Goal: Browse casually: Explore the website without a specific task or goal

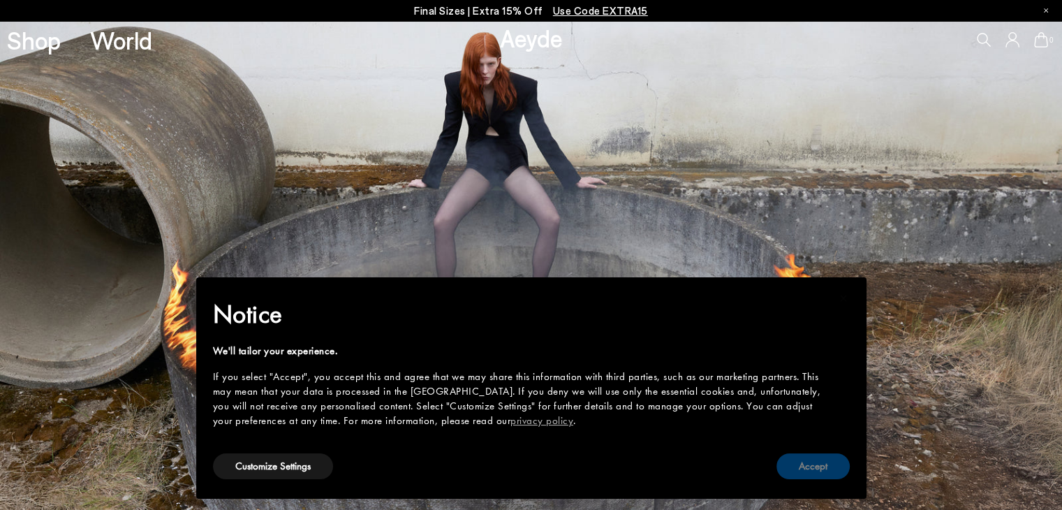
click at [824, 468] on button "Accept" at bounding box center [813, 466] width 73 height 26
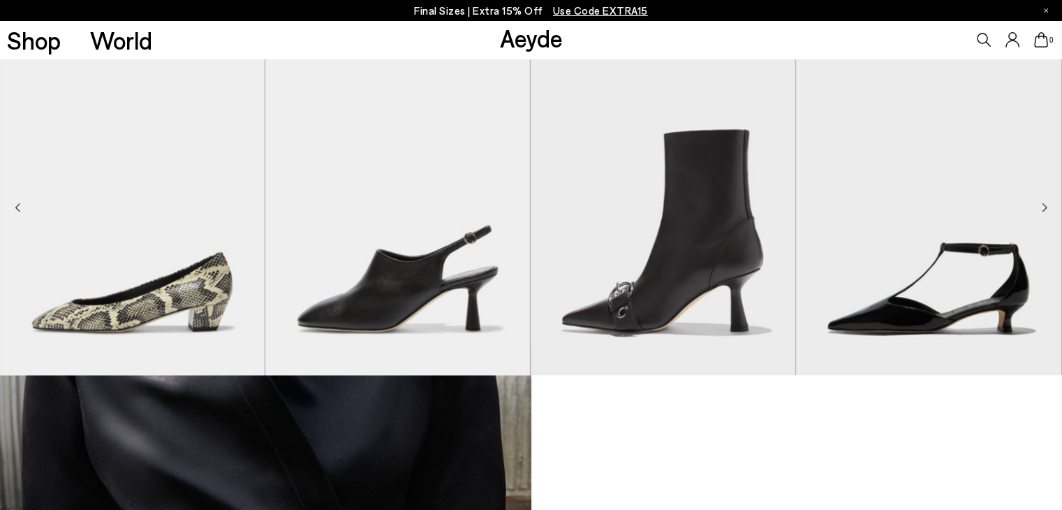
scroll to position [1048, 0]
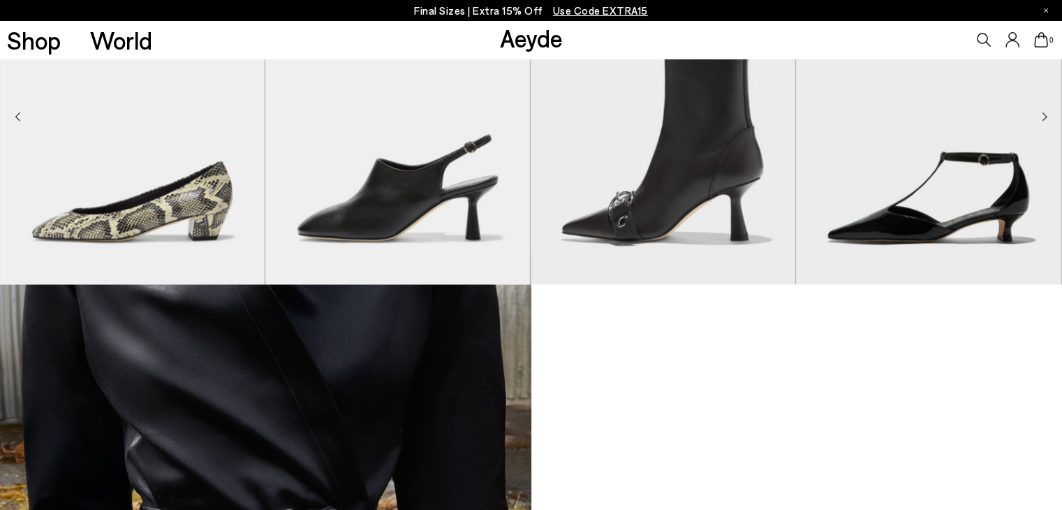
click at [1044, 119] on icon "Next slide" at bounding box center [1045, 117] width 4 height 8
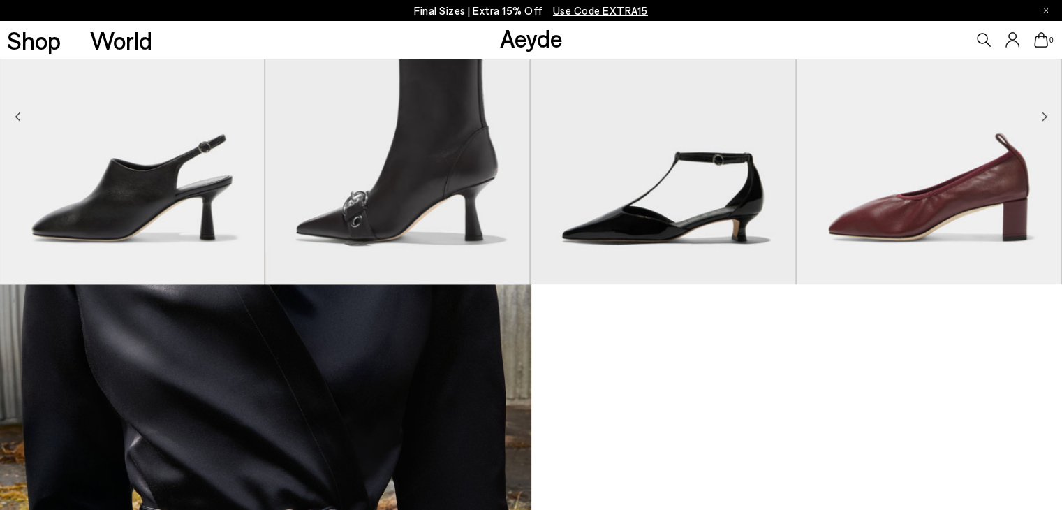
click at [1043, 117] on icon "Next slide" at bounding box center [1045, 117] width 6 height 10
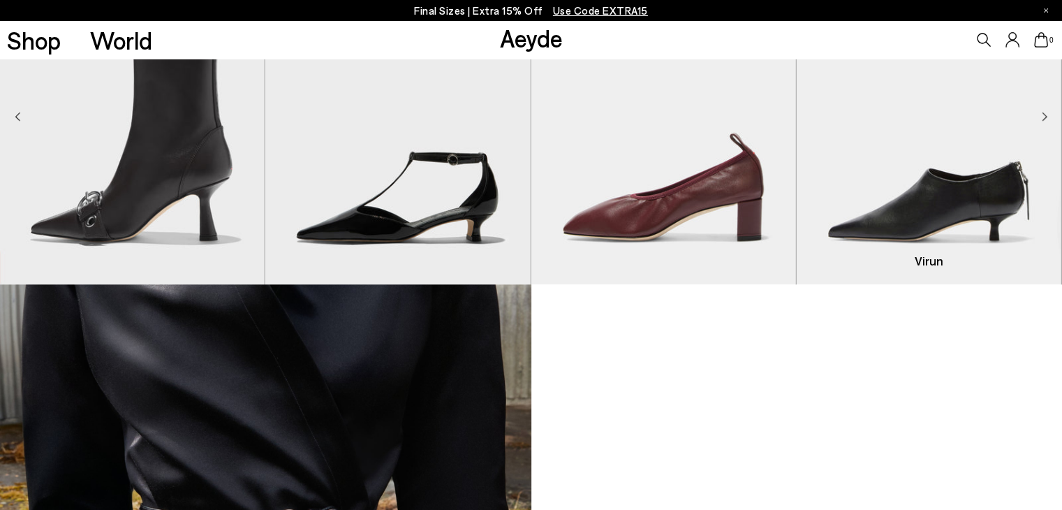
click at [1039, 117] on img "6 / 9" at bounding box center [928, 117] width 265 height 333
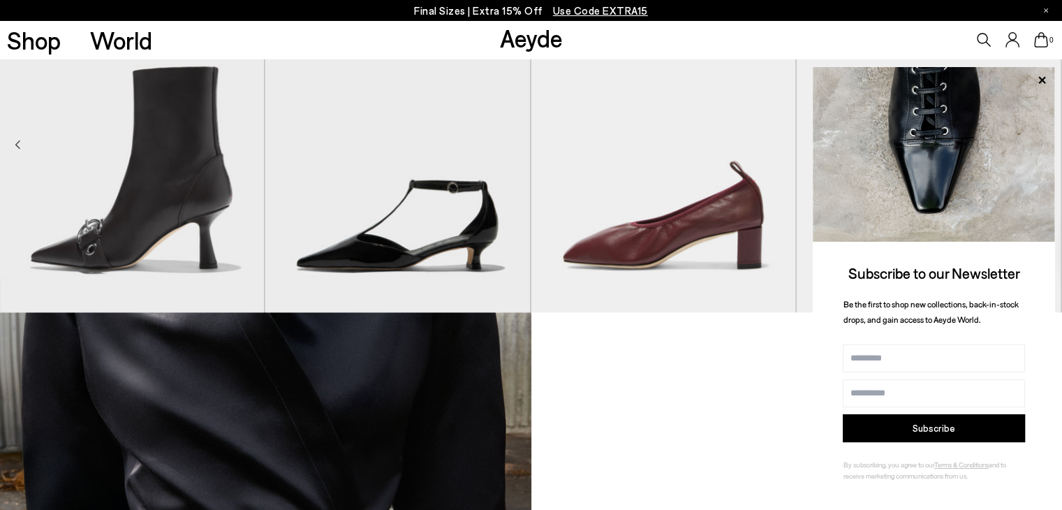
scroll to position [908, 0]
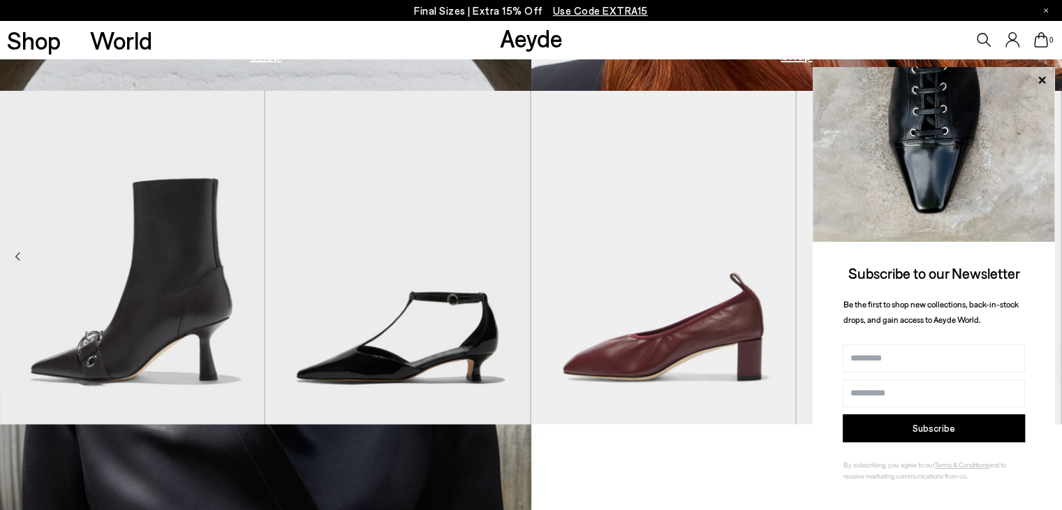
click at [942, 166] on img at bounding box center [934, 154] width 242 height 175
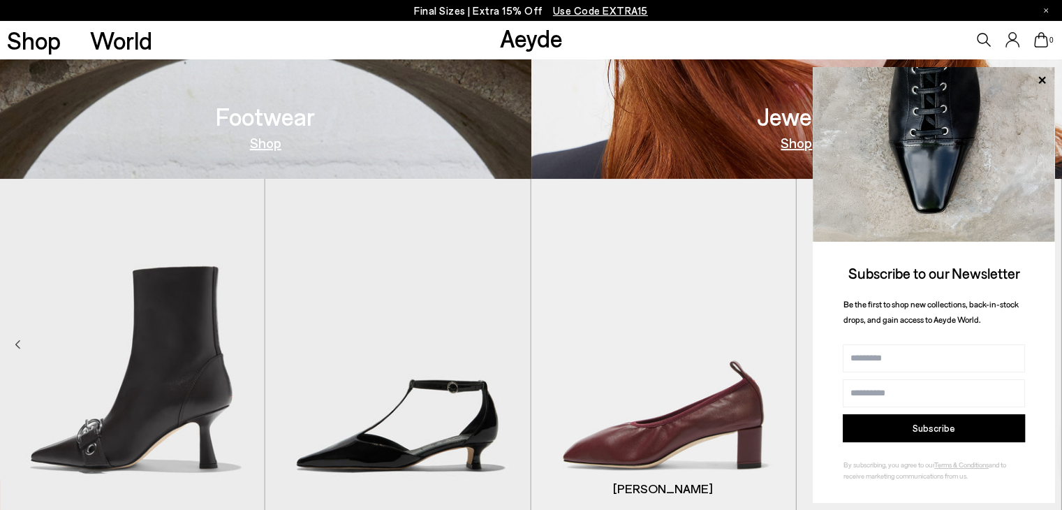
scroll to position [698, 0]
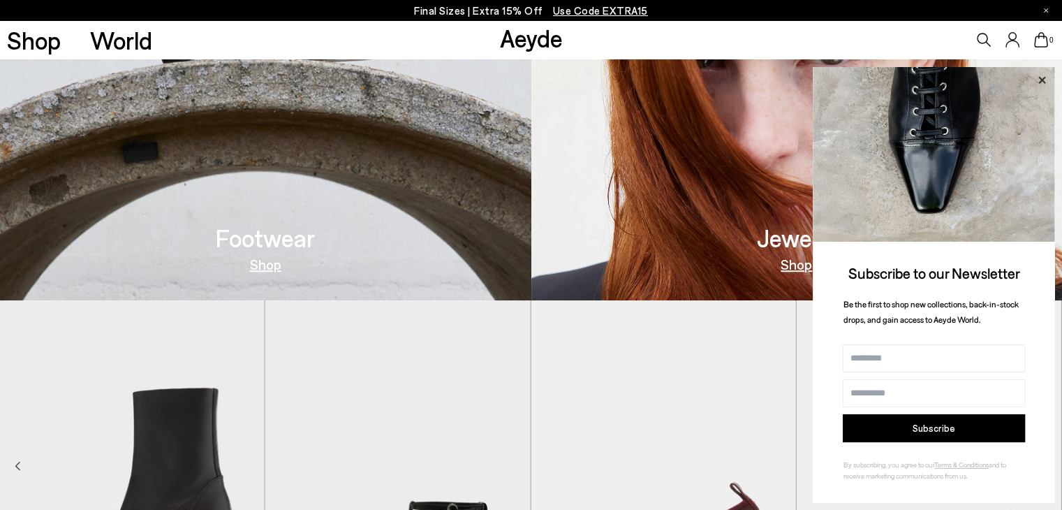
click at [1044, 80] on icon at bounding box center [1042, 79] width 7 height 7
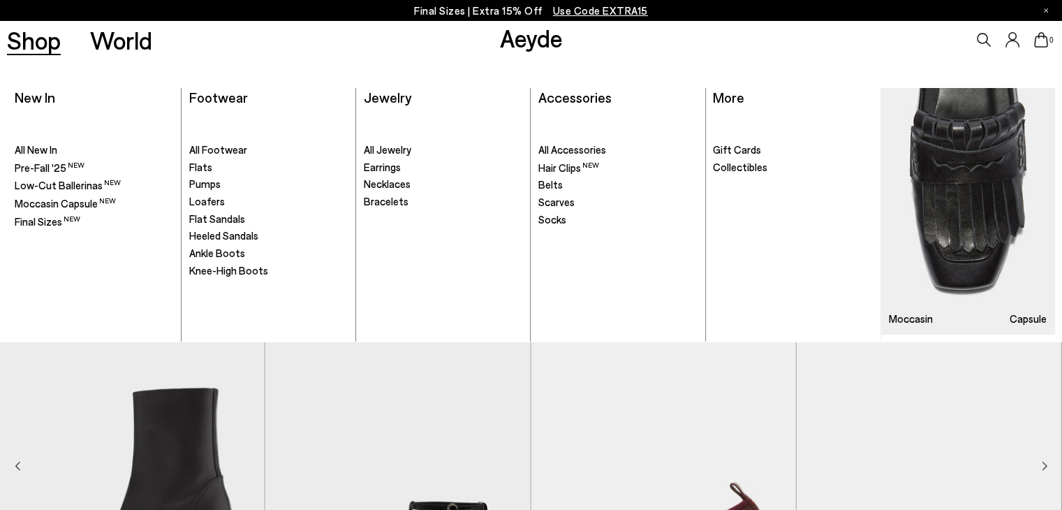
click at [20, 31] on link "Shop" at bounding box center [34, 40] width 54 height 24
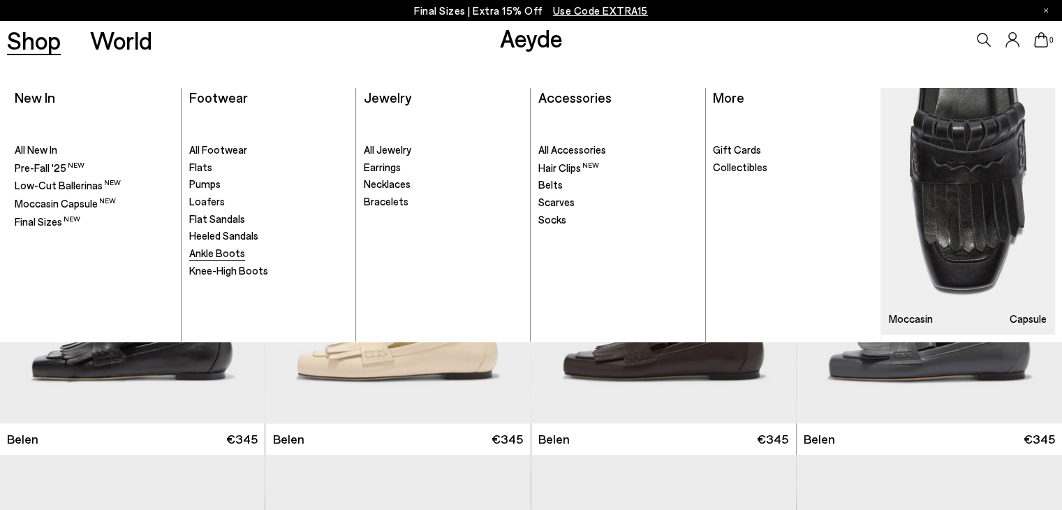
click at [225, 247] on span "Ankle Boots" at bounding box center [217, 253] width 56 height 13
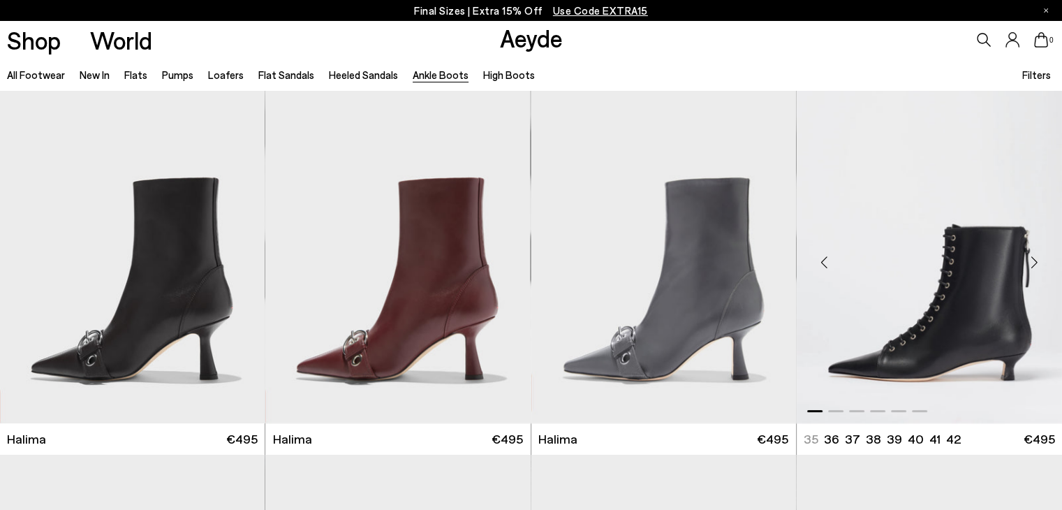
click at [1035, 261] on div "Next slide" at bounding box center [1034, 263] width 42 height 42
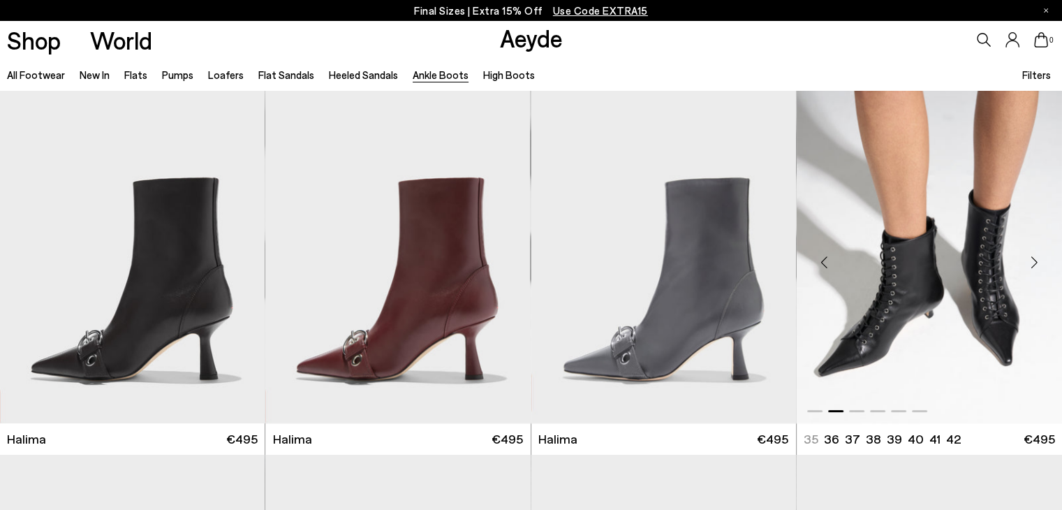
click at [1035, 261] on div "Next slide" at bounding box center [1034, 263] width 42 height 42
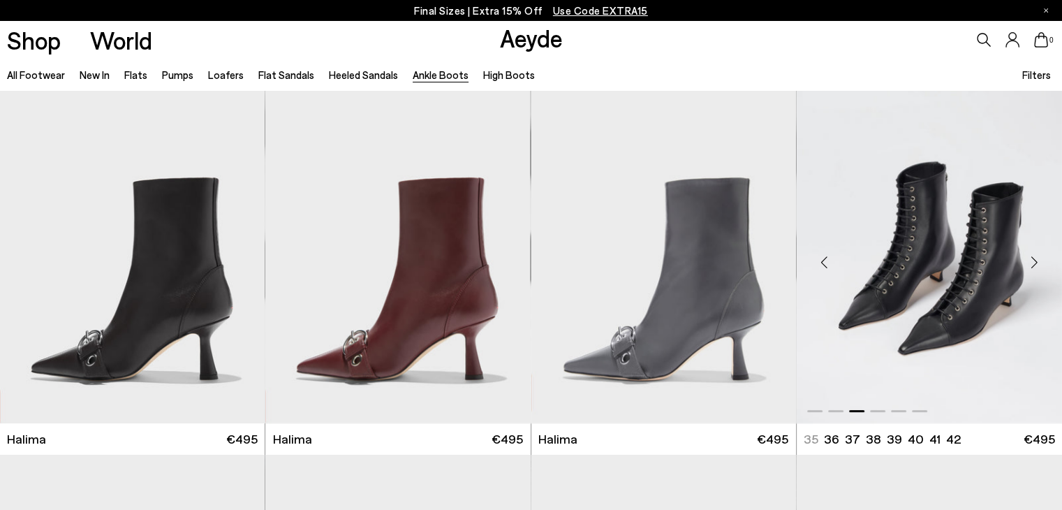
click at [1035, 261] on div "Next slide" at bounding box center [1034, 263] width 42 height 42
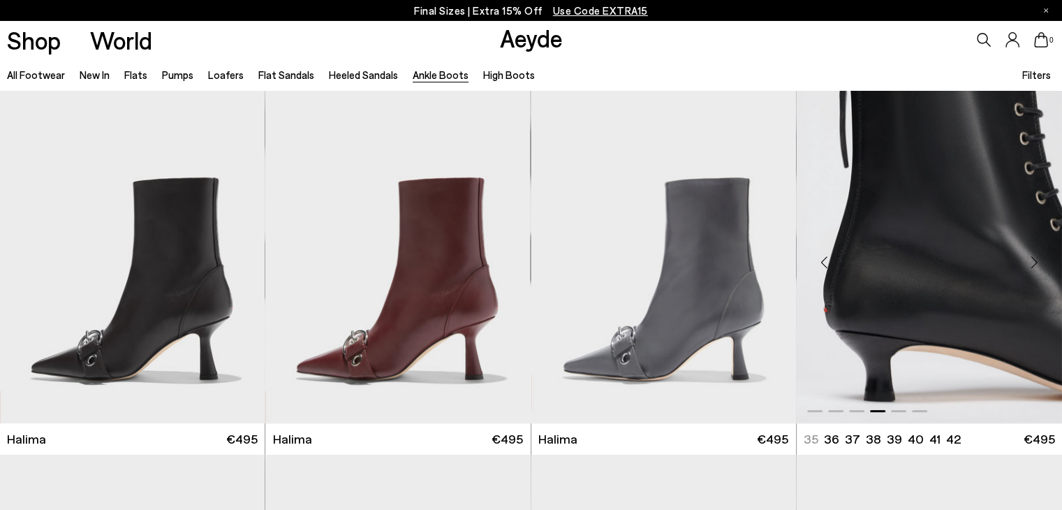
click at [1035, 261] on div "Next slide" at bounding box center [1034, 263] width 42 height 42
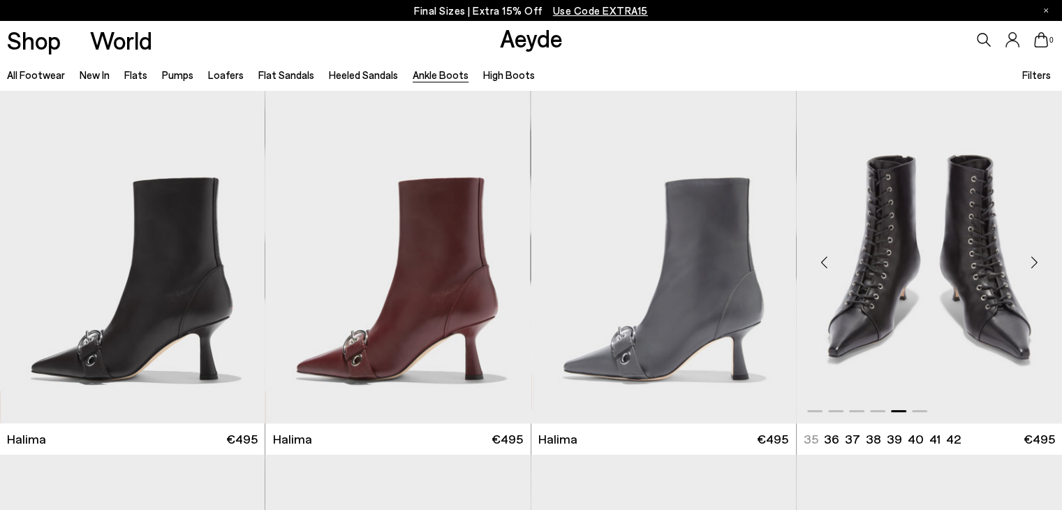
click at [1035, 261] on div "Next slide" at bounding box center [1034, 263] width 42 height 42
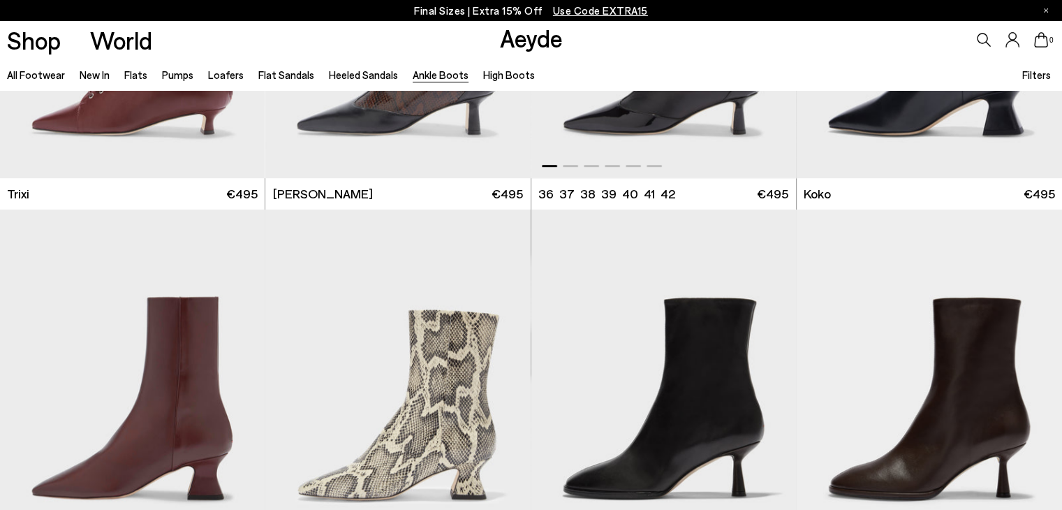
scroll to position [629, 0]
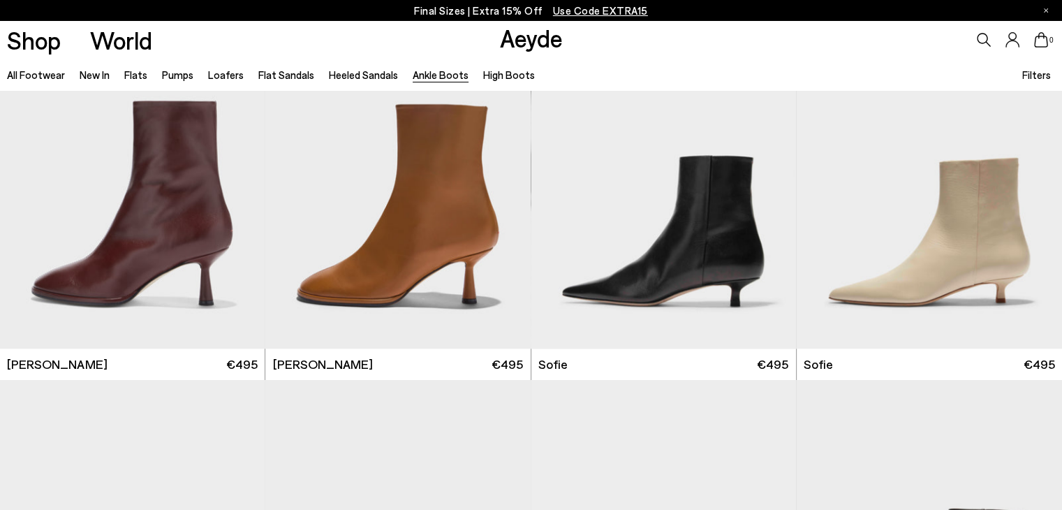
scroll to position [1020, 0]
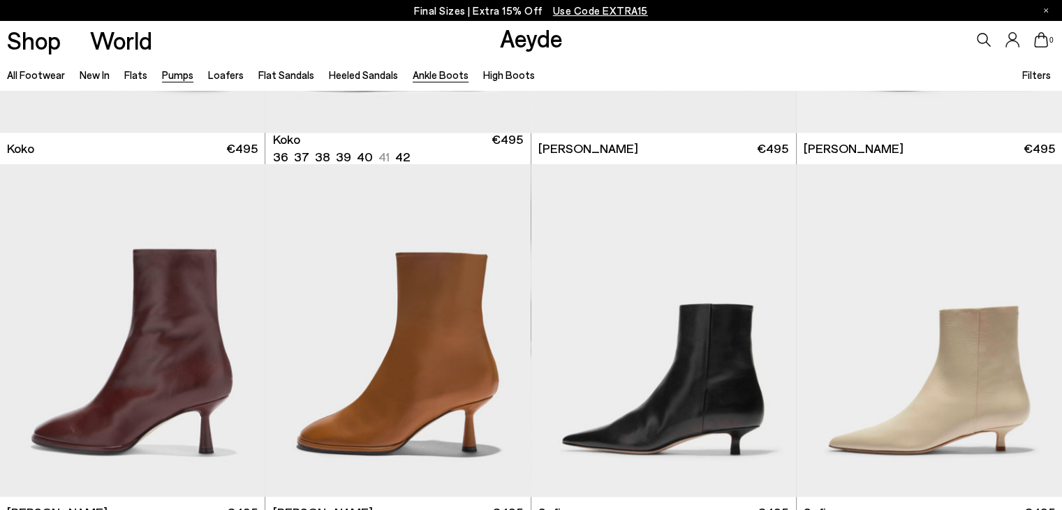
click at [173, 71] on link "Pumps" at bounding box center [177, 74] width 31 height 13
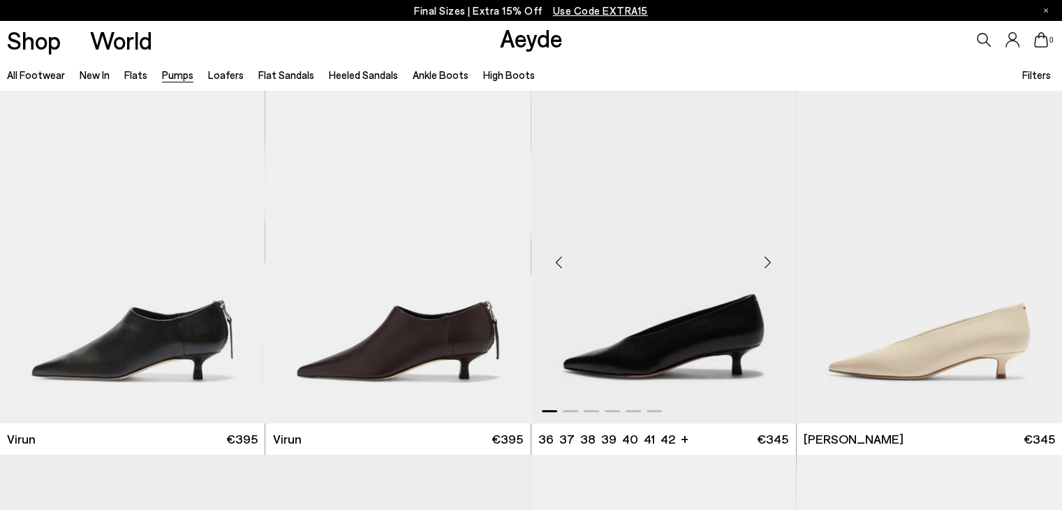
click at [769, 255] on div "Next slide" at bounding box center [768, 263] width 42 height 42
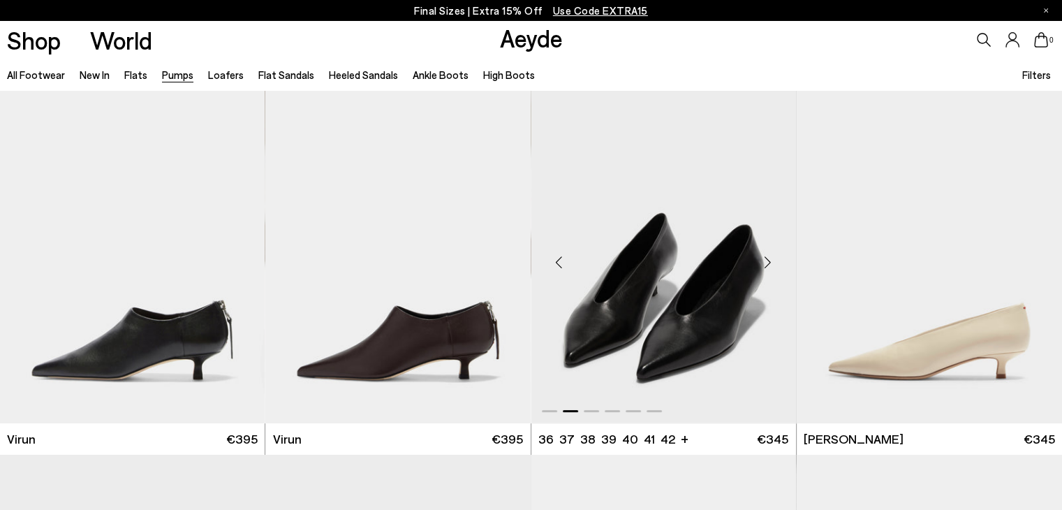
click at [768, 258] on div "Next slide" at bounding box center [768, 263] width 42 height 42
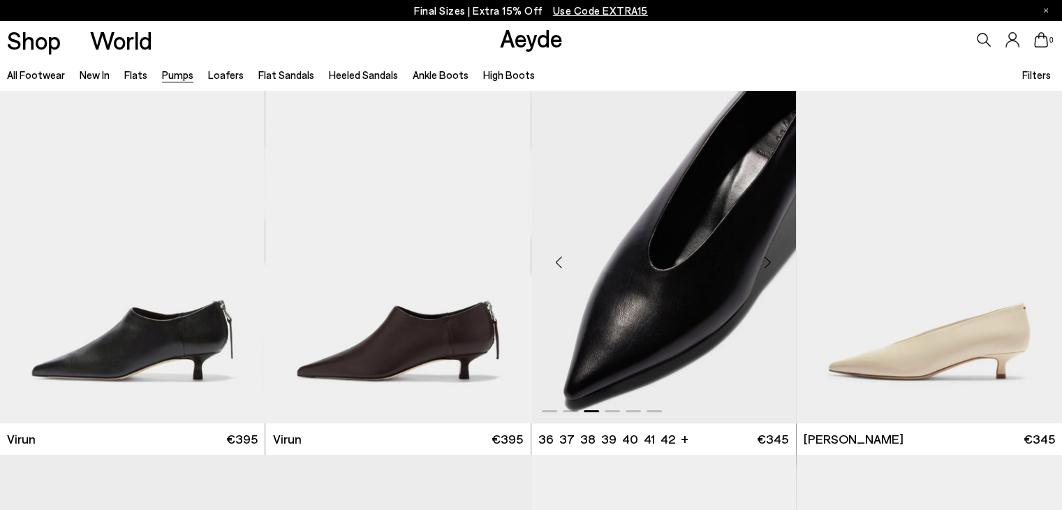
click at [768, 258] on div "Next slide" at bounding box center [768, 263] width 42 height 42
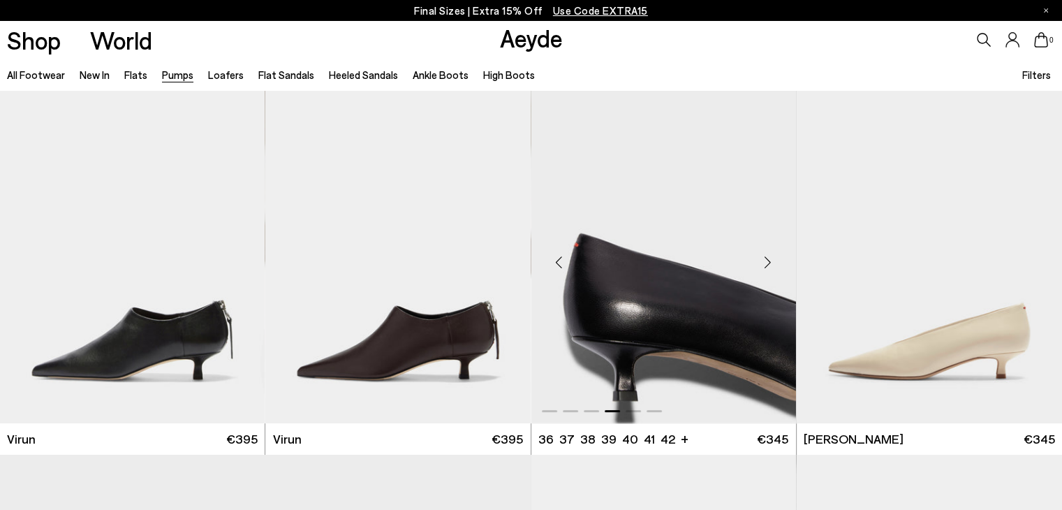
click at [768, 258] on div "Next slide" at bounding box center [768, 263] width 42 height 42
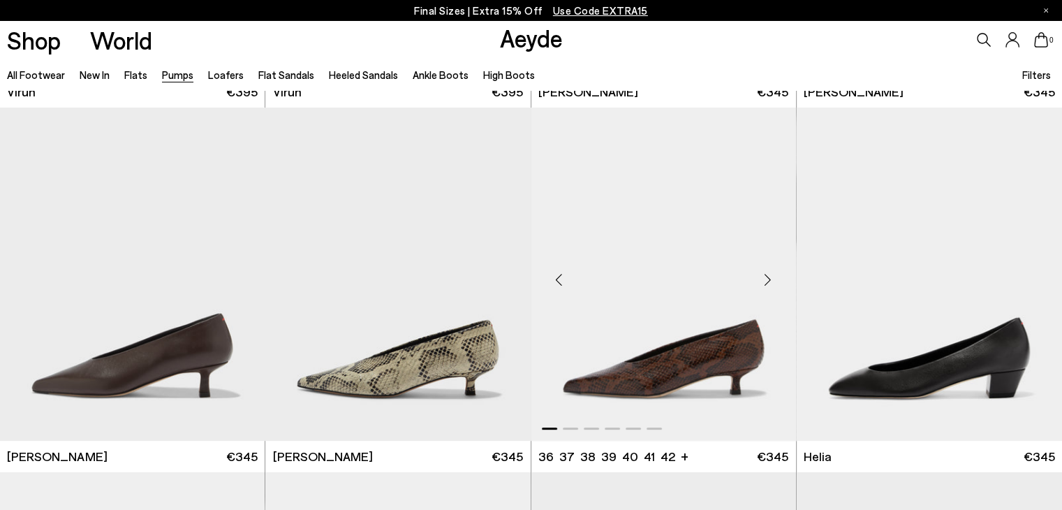
scroll to position [419, 0]
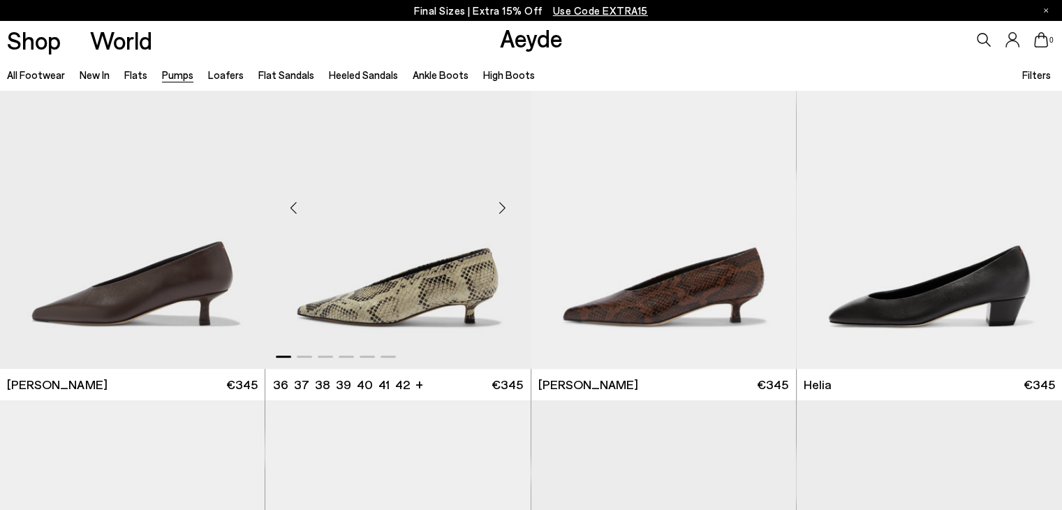
click at [499, 205] on div "Next slide" at bounding box center [503, 207] width 42 height 42
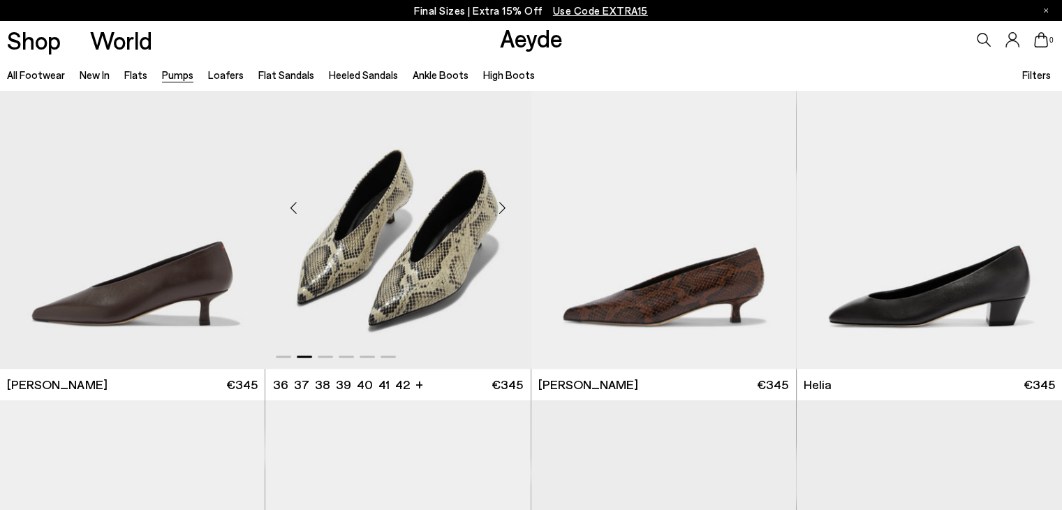
click at [499, 204] on div "Next slide" at bounding box center [503, 207] width 42 height 42
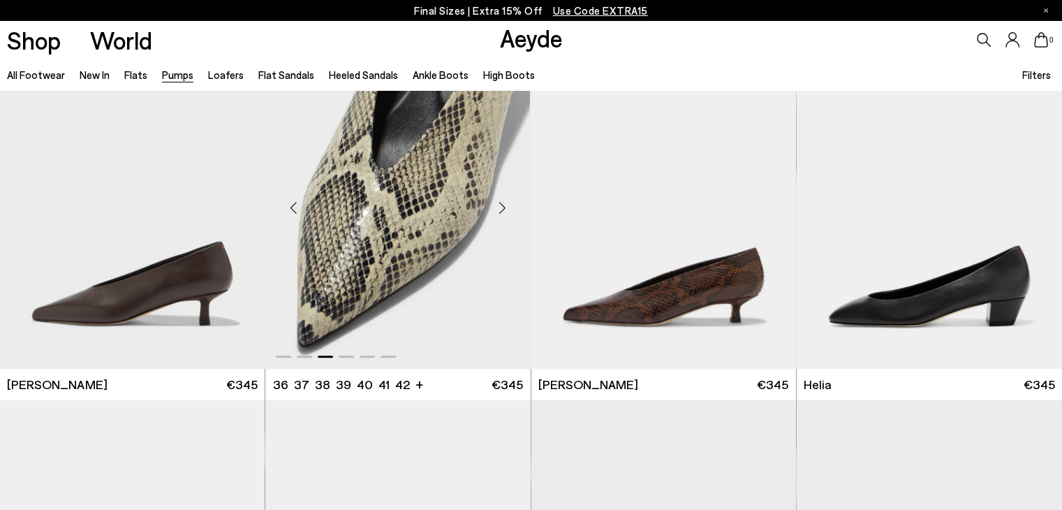
click at [499, 204] on div "Next slide" at bounding box center [503, 207] width 42 height 42
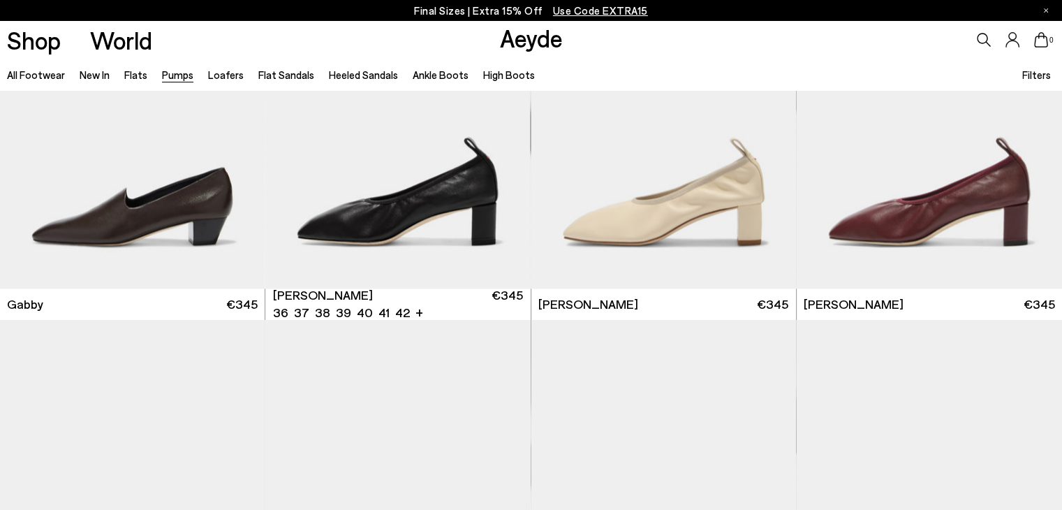
scroll to position [2514, 0]
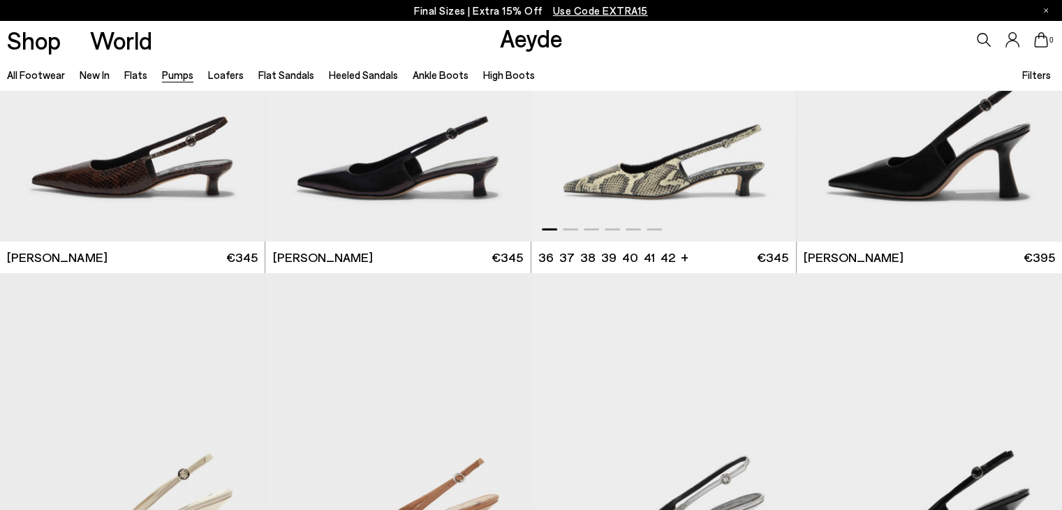
scroll to position [4051, 0]
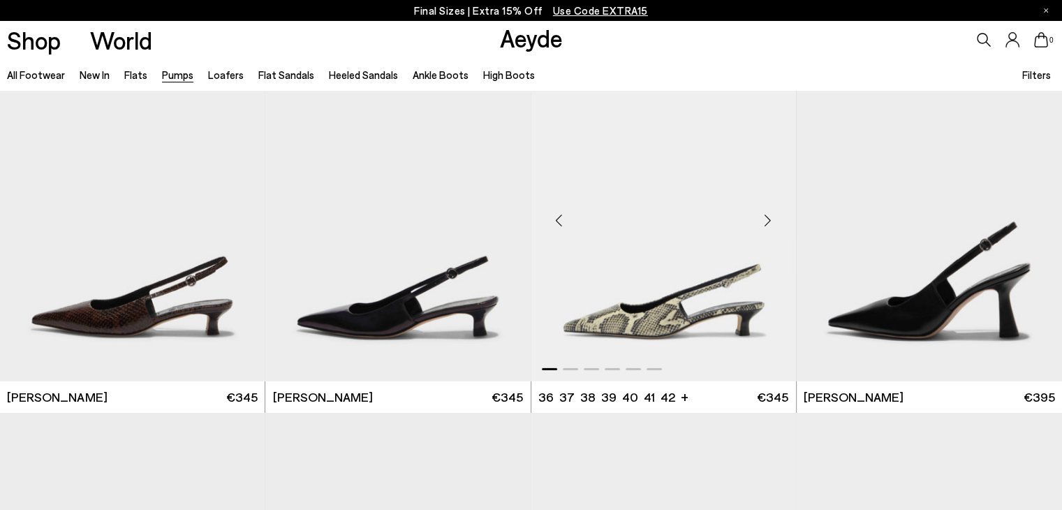
click at [768, 216] on div "Next slide" at bounding box center [768, 220] width 42 height 42
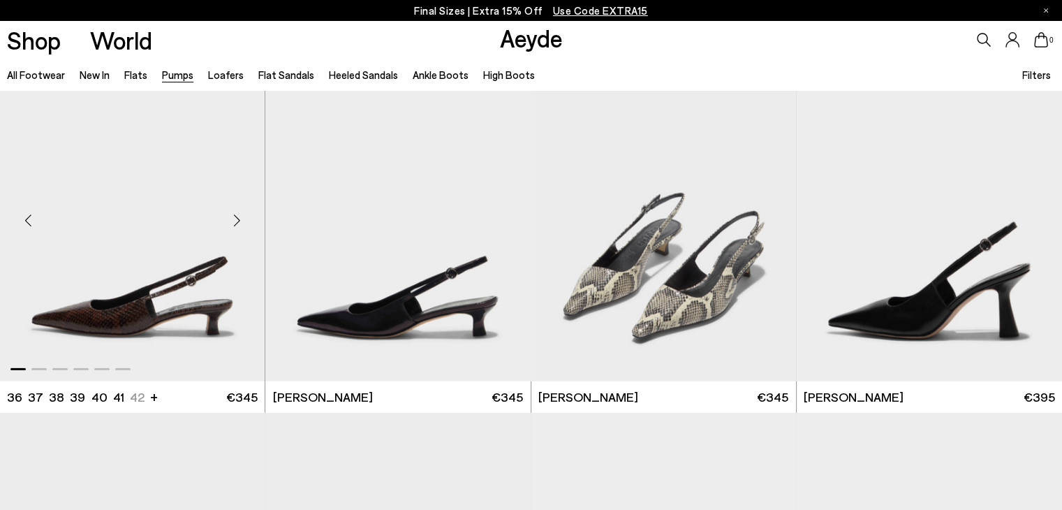
click at [237, 216] on div "Next slide" at bounding box center [237, 220] width 42 height 42
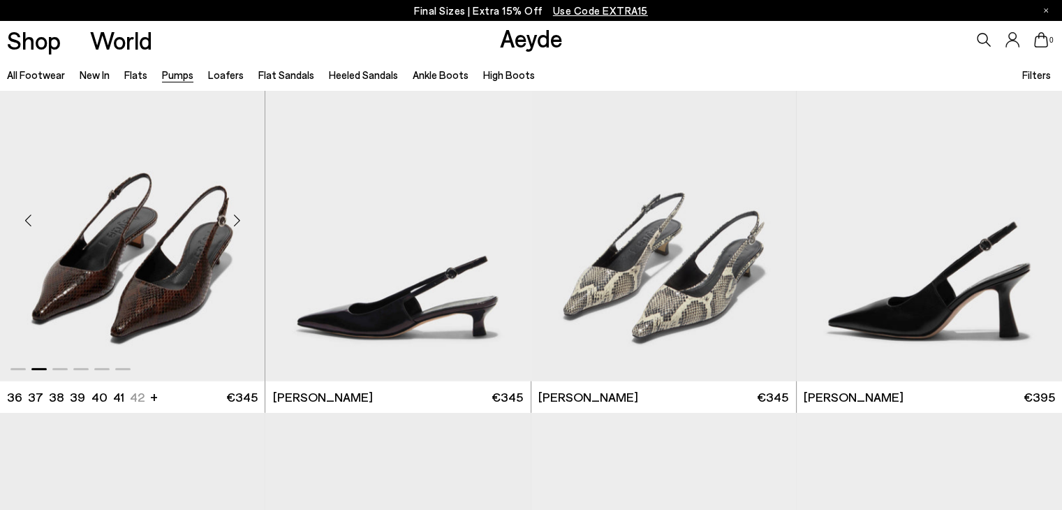
click at [237, 213] on div "Next slide" at bounding box center [237, 220] width 42 height 42
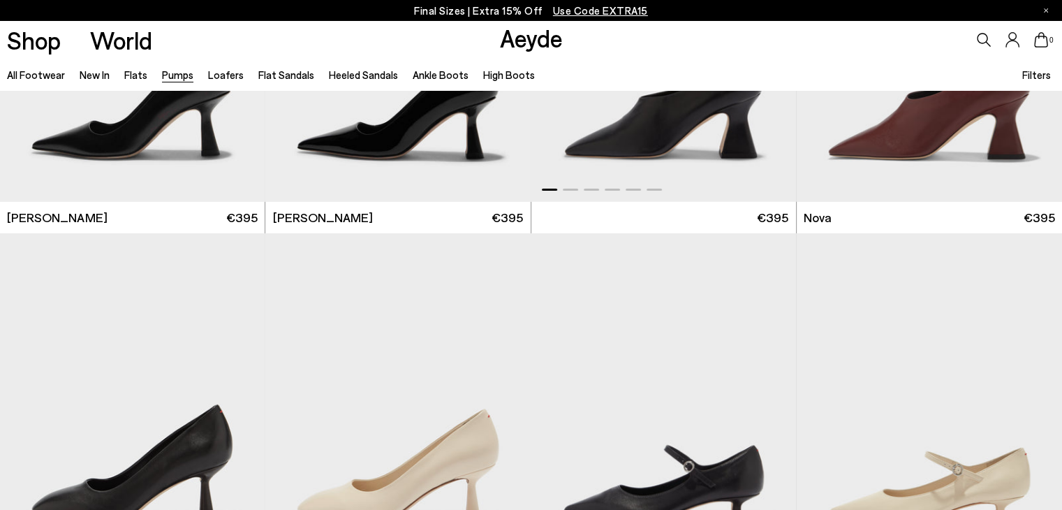
scroll to position [5169, 0]
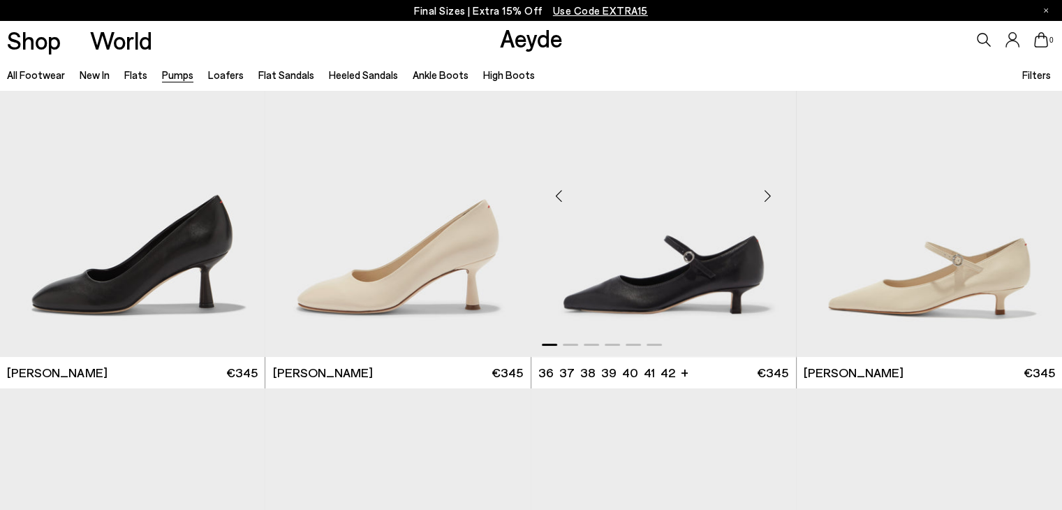
click at [767, 196] on div "Next slide" at bounding box center [768, 196] width 42 height 42
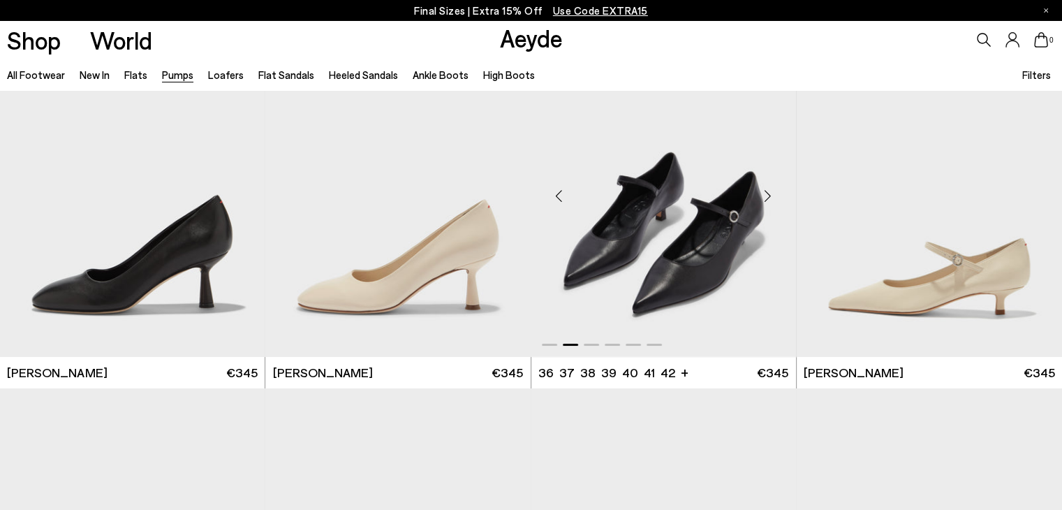
click at [766, 196] on div "Next slide" at bounding box center [768, 196] width 42 height 42
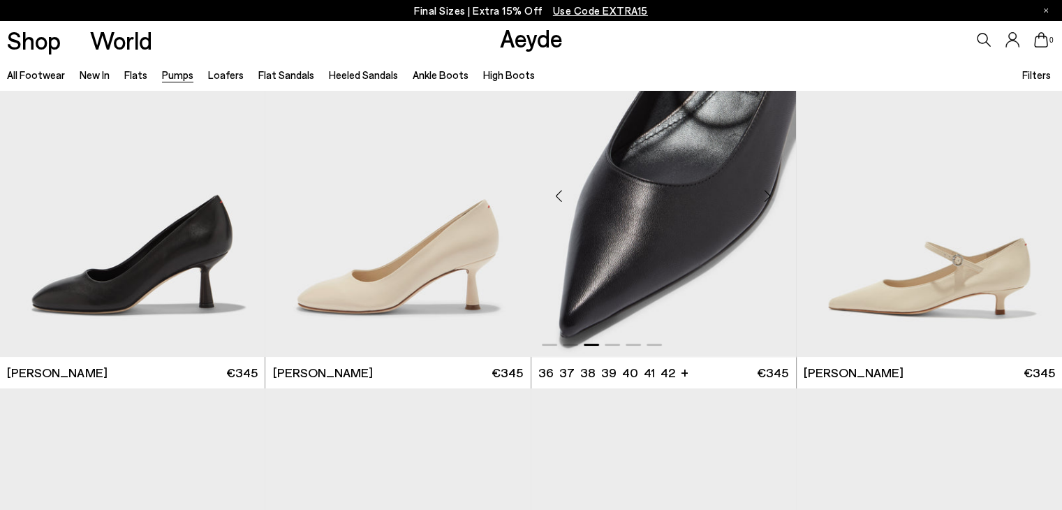
click at [766, 196] on div "Next slide" at bounding box center [768, 196] width 42 height 42
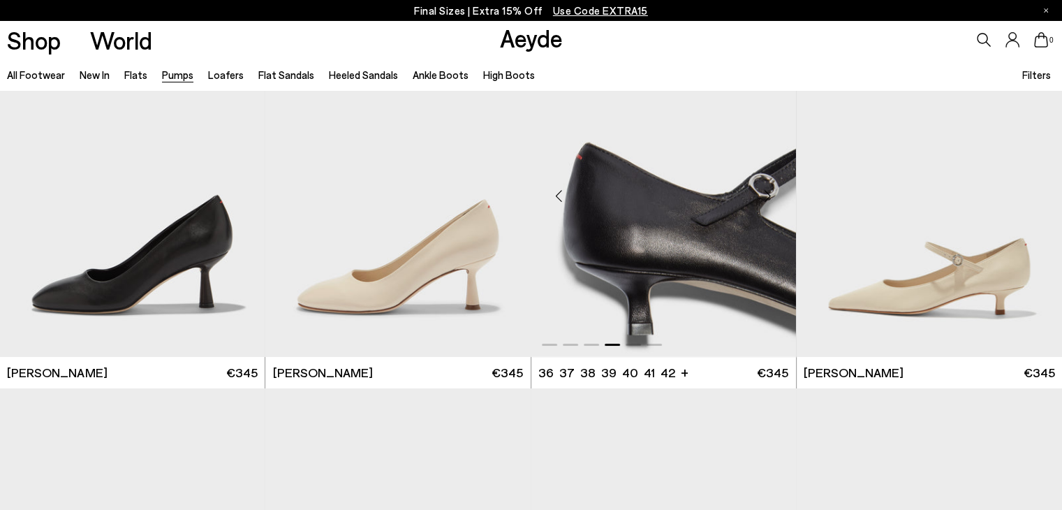
click at [766, 196] on div "Next slide" at bounding box center [768, 196] width 42 height 42
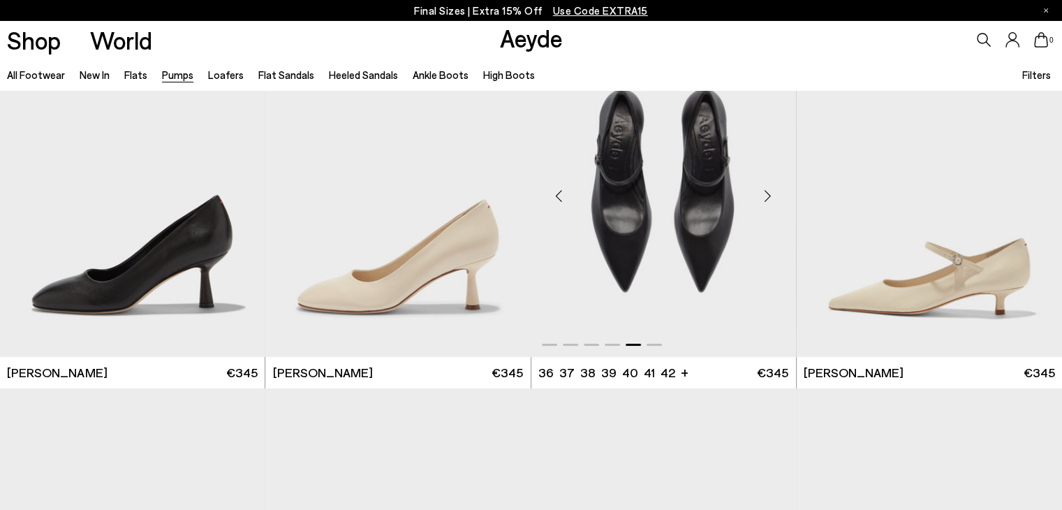
click at [766, 196] on div "Next slide" at bounding box center [768, 196] width 42 height 42
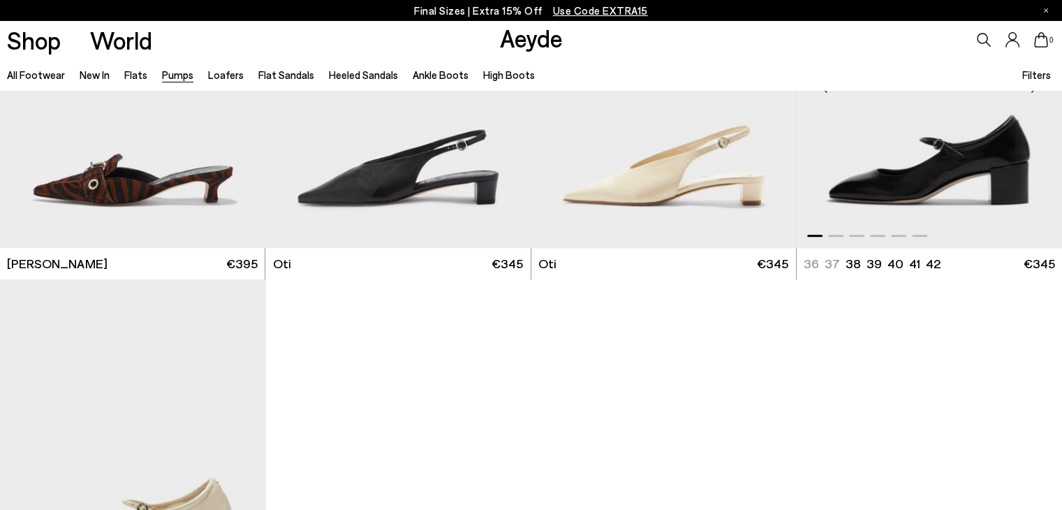
scroll to position [5937, 0]
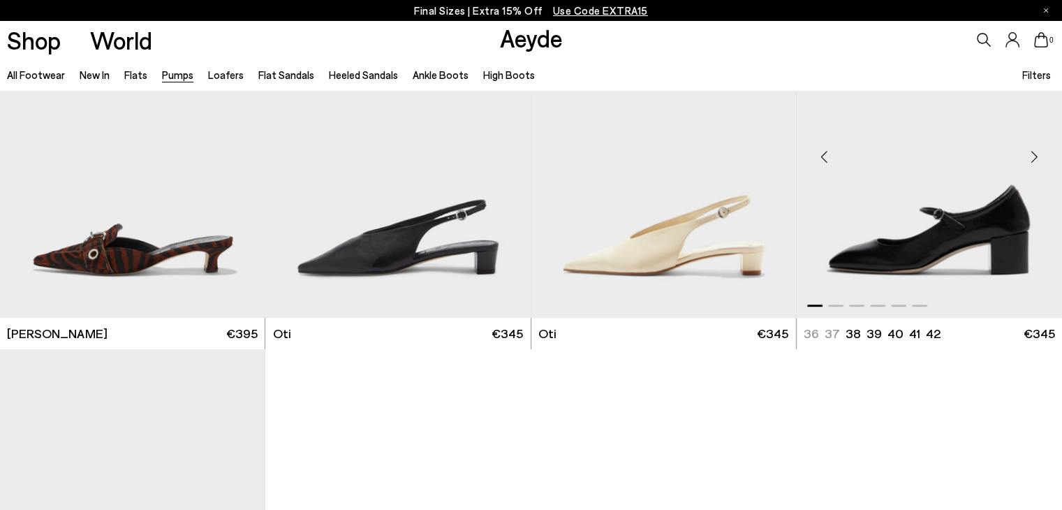
click at [1035, 154] on div "Next slide" at bounding box center [1034, 157] width 42 height 42
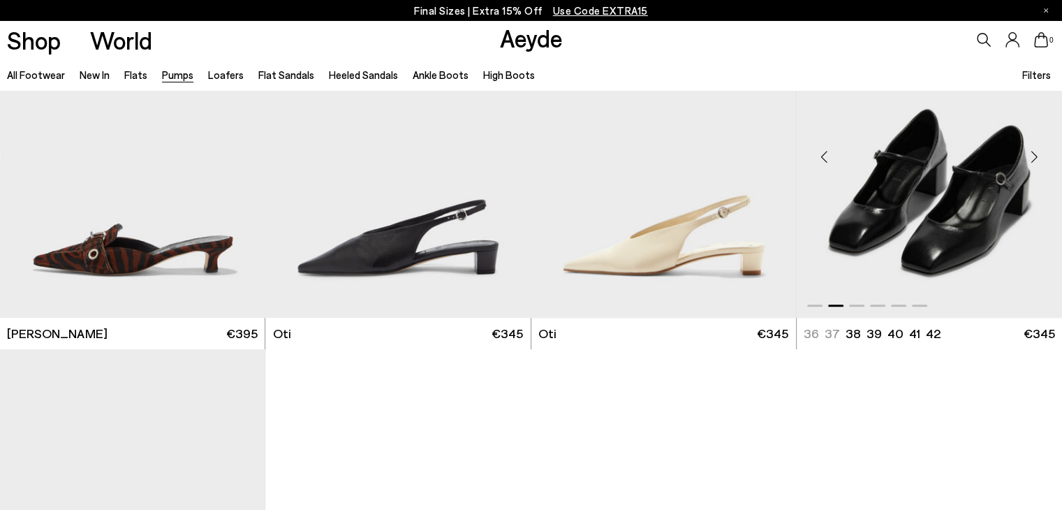
click at [1037, 158] on div "Next slide" at bounding box center [1034, 157] width 42 height 42
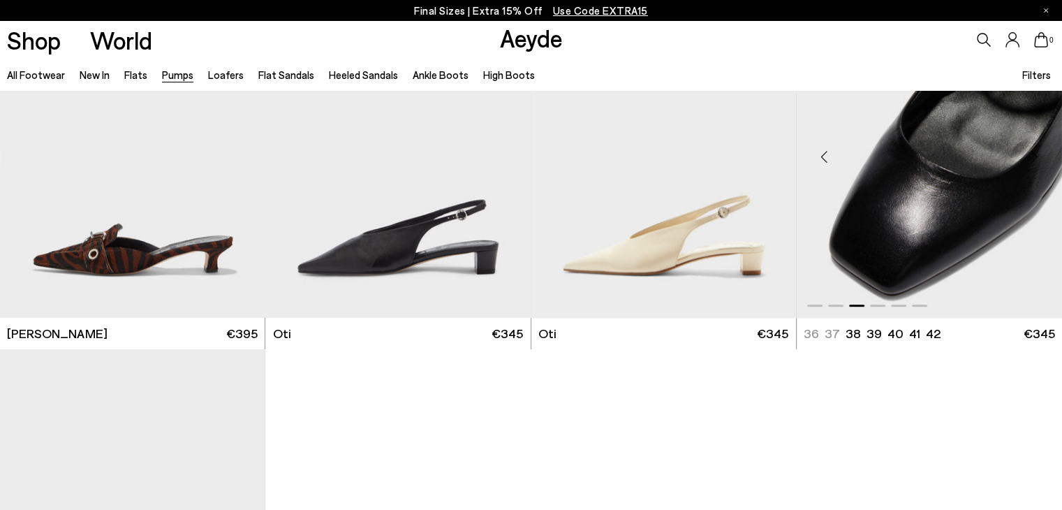
click at [1036, 166] on div "Next slide" at bounding box center [1034, 157] width 42 height 42
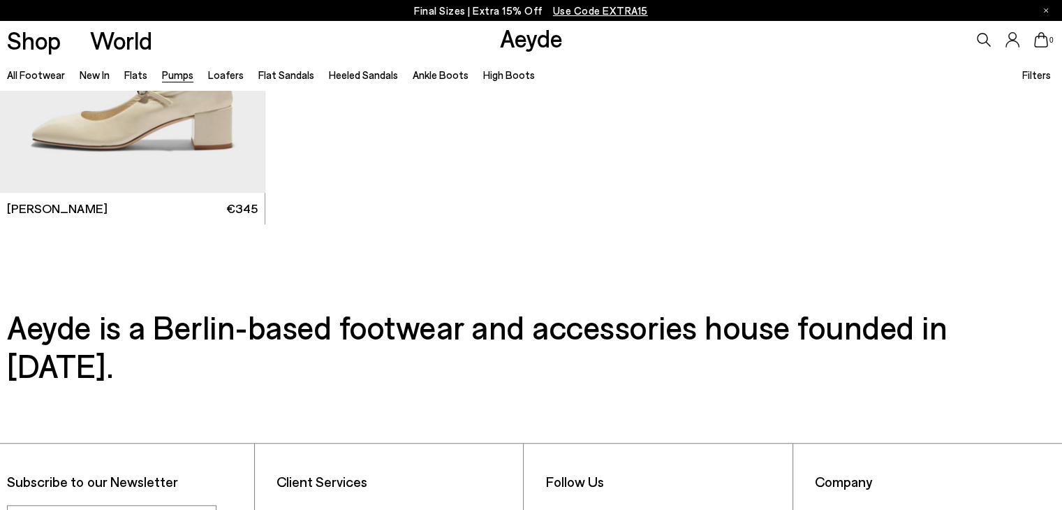
scroll to position [6605, 0]
